Goal: Browse casually

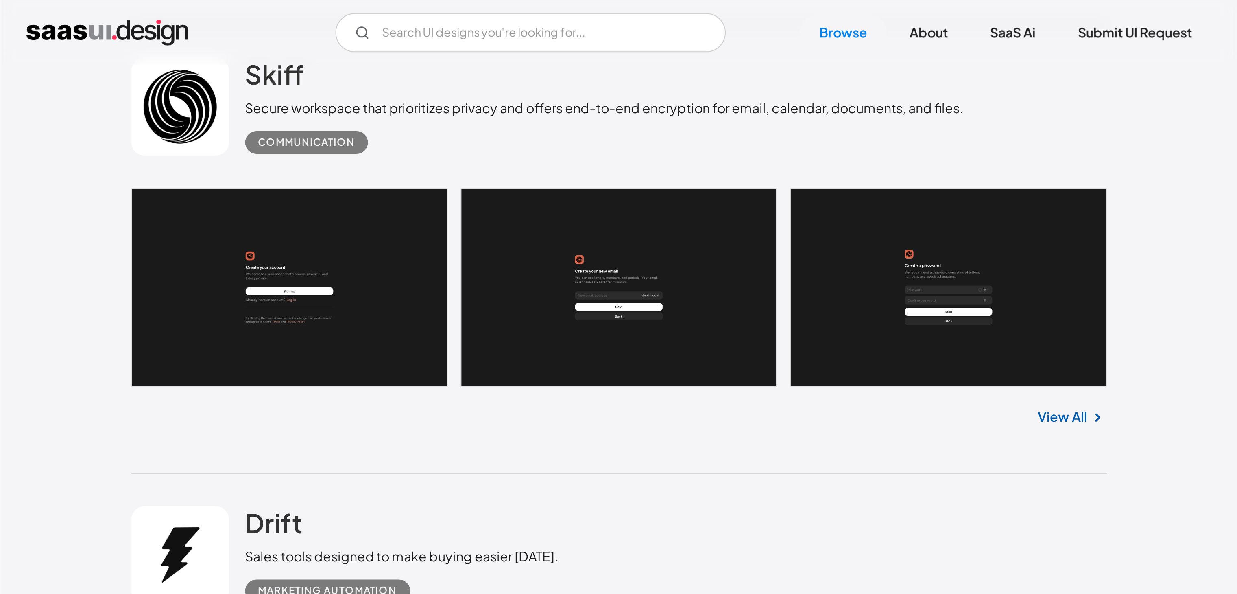
scroll to position [651, 0]
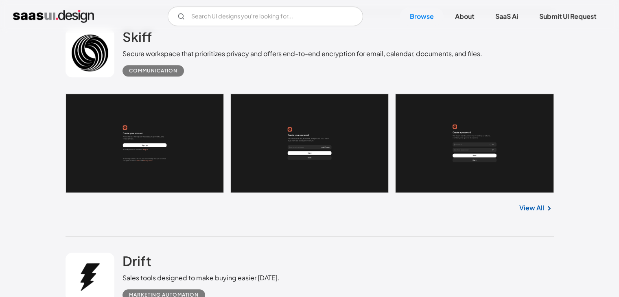
click at [153, 148] on link at bounding box center [309, 143] width 488 height 99
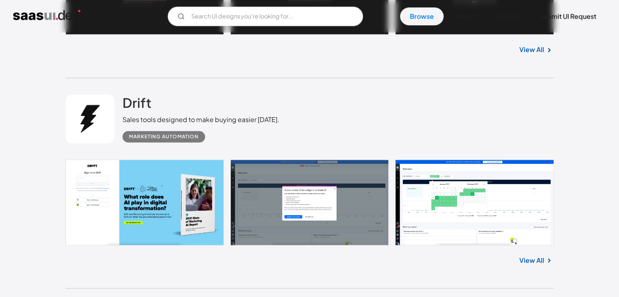
scroll to position [814, 0]
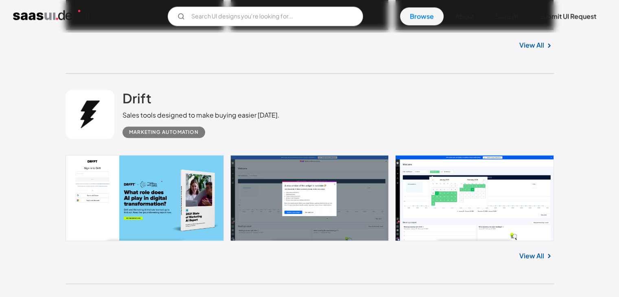
click at [96, 190] on link at bounding box center [309, 198] width 488 height 86
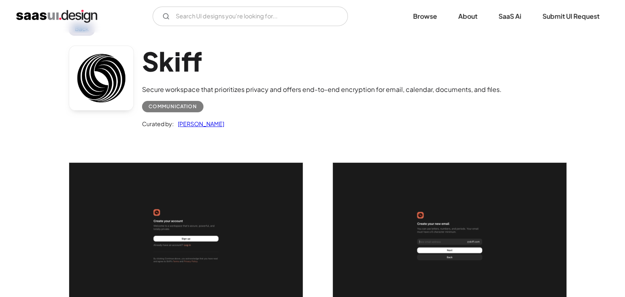
scroll to position [122, 0]
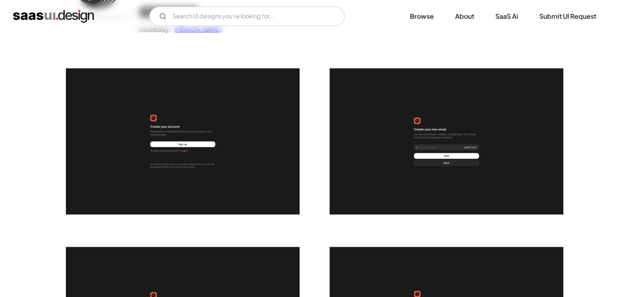
click at [201, 176] on img "open lightbox" at bounding box center [183, 141] width 234 height 146
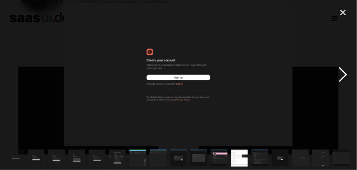
click at [345, 72] on div "next image" at bounding box center [343, 74] width 28 height 142
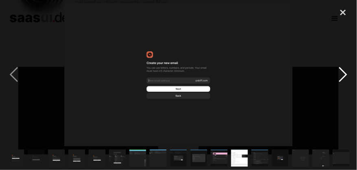
click at [341, 73] on div "next image" at bounding box center [343, 74] width 28 height 142
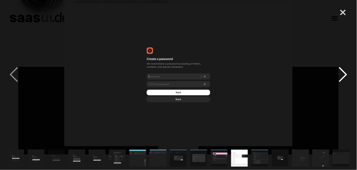
click at [341, 73] on div "next image" at bounding box center [343, 74] width 28 height 142
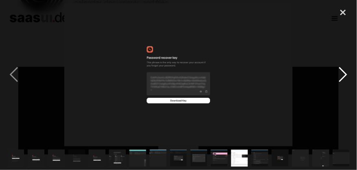
click at [341, 73] on div "next image" at bounding box center [343, 74] width 28 height 142
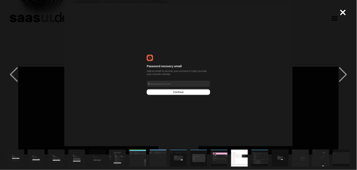
click at [341, 14] on div "close lightbox" at bounding box center [343, 12] width 28 height 18
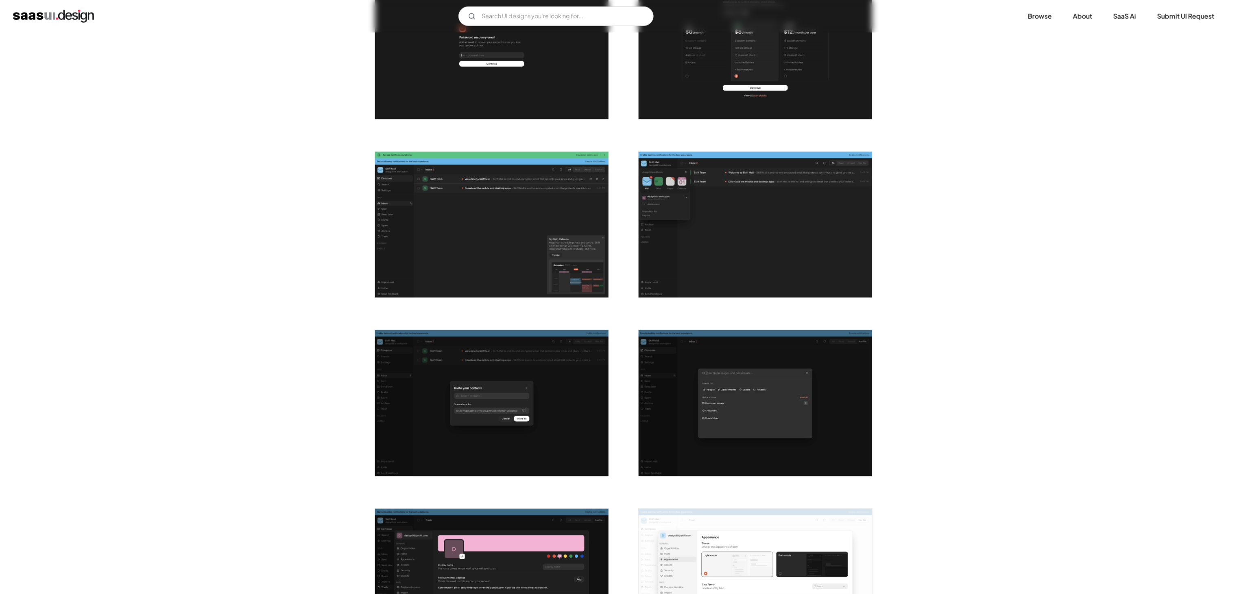
scroll to position [581, 0]
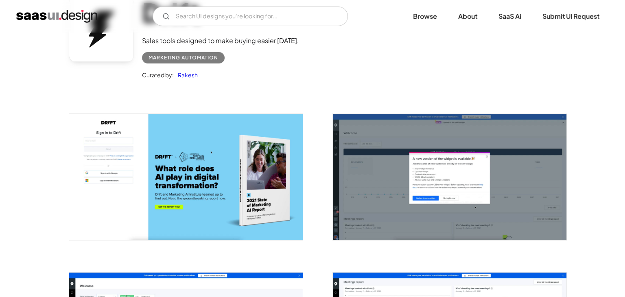
scroll to position [41, 0]
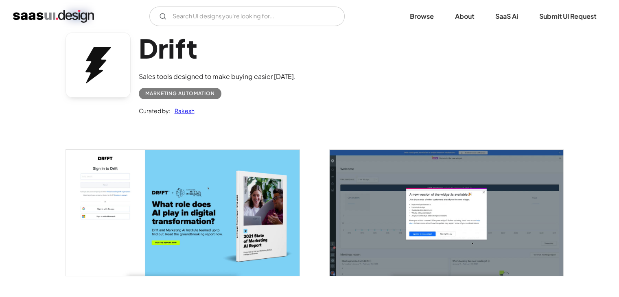
click at [124, 177] on img "open lightbox" at bounding box center [183, 213] width 234 height 126
